Goal: Register for event/course

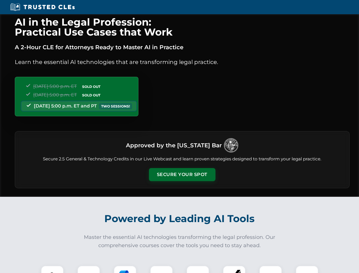
click at [182, 174] on button "Secure Your Spot" at bounding box center [182, 174] width 66 height 13
click at [52, 269] on img at bounding box center [52, 276] width 16 height 16
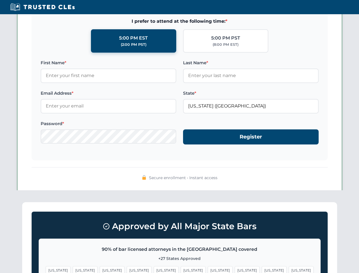
click at [208, 269] on span "[US_STATE]" at bounding box center [220, 270] width 25 height 8
click at [262, 269] on span "[US_STATE]" at bounding box center [274, 270] width 25 height 8
